Goal: Information Seeking & Learning: Learn about a topic

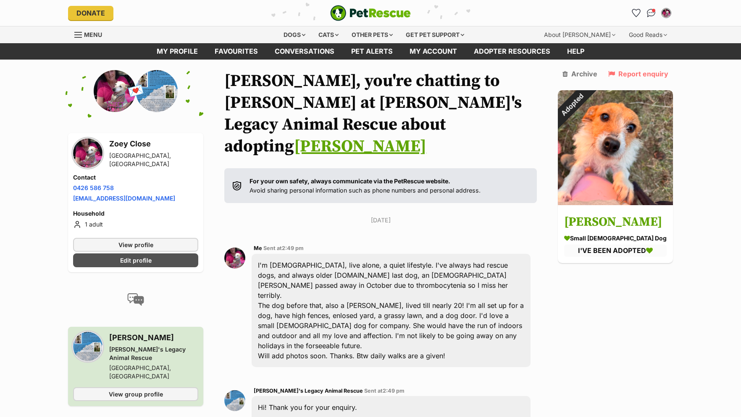
scroll to position [1033, 0]
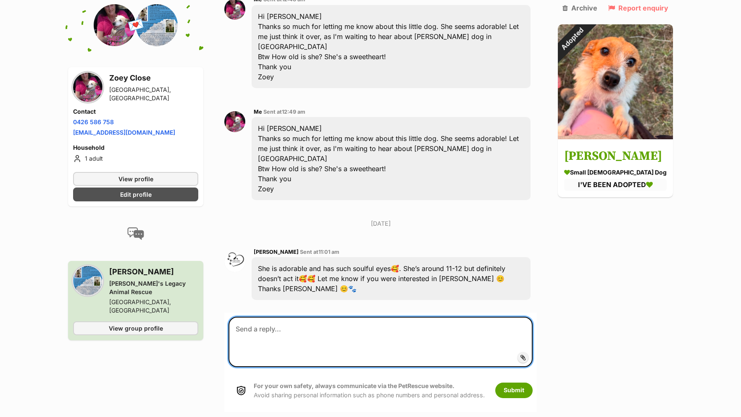
click at [358, 317] on textarea at bounding box center [380, 342] width 304 height 50
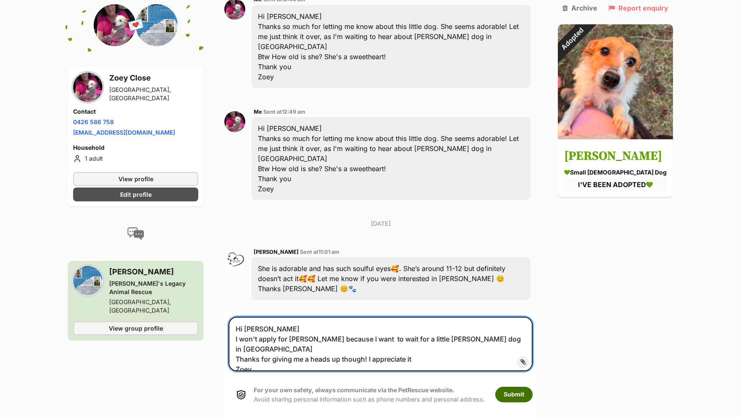
type textarea "Hi [PERSON_NAME] I won't apply for [PERSON_NAME] because I want to wait for a l…"
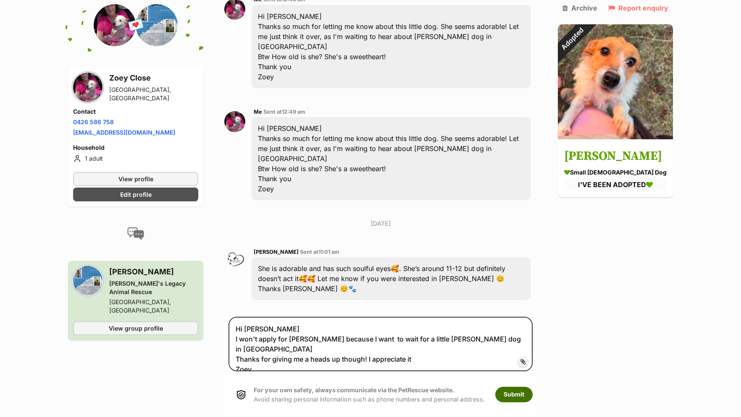
click at [521, 387] on button "Submit" at bounding box center [513, 394] width 37 height 15
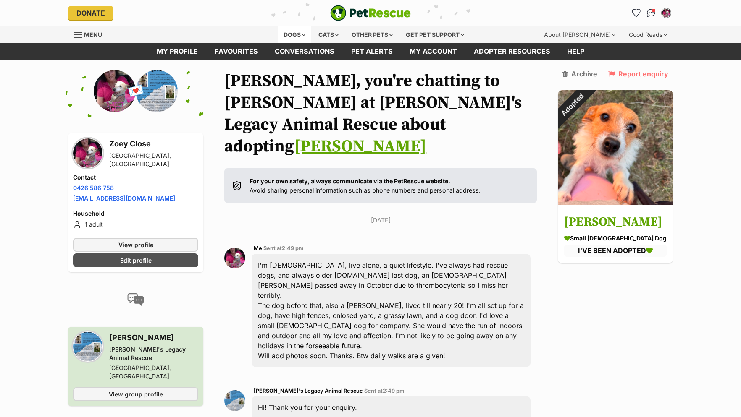
click at [301, 32] on div "Dogs" at bounding box center [295, 34] width 34 height 17
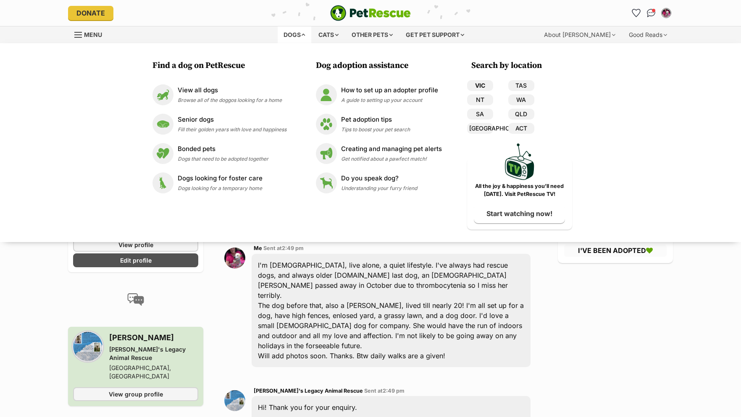
click at [478, 85] on link "VIC" at bounding box center [480, 85] width 26 height 11
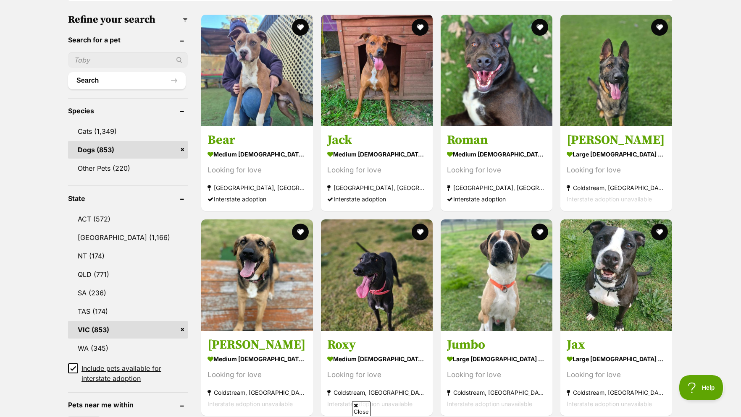
scroll to position [428, 0]
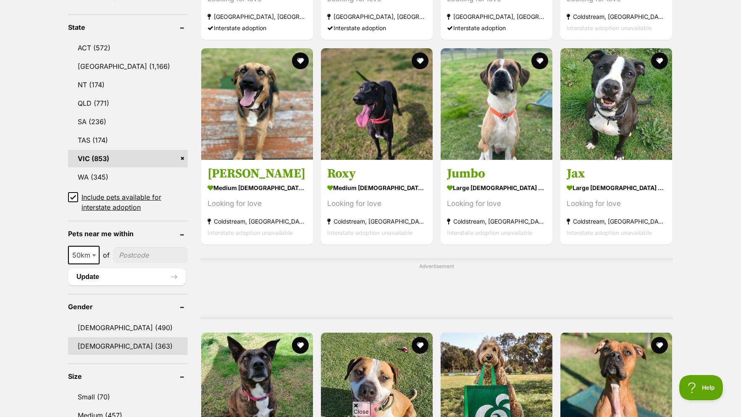
click at [98, 355] on link "Female (363)" at bounding box center [128, 347] width 120 height 18
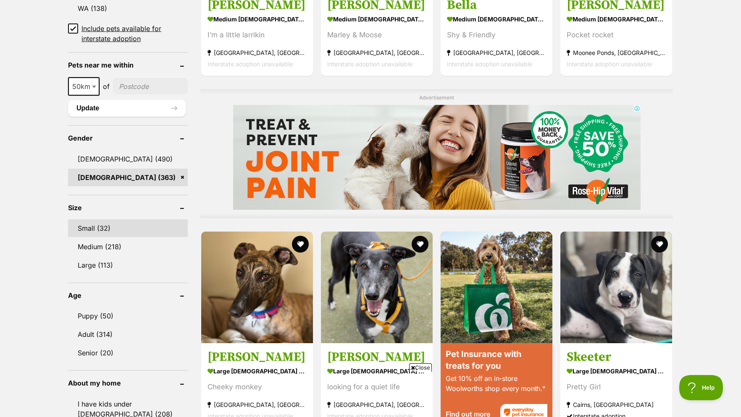
click at [87, 230] on link "Small (32)" at bounding box center [128, 229] width 120 height 18
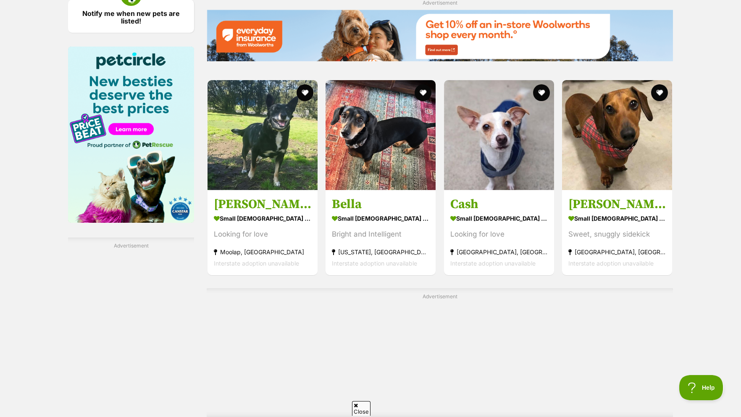
scroll to position [1414, 0]
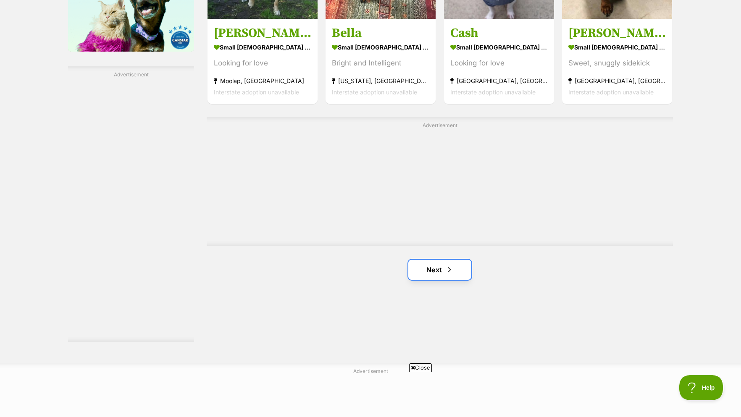
click at [441, 276] on link "Next" at bounding box center [439, 270] width 63 height 20
